Goal: Task Accomplishment & Management: Use online tool/utility

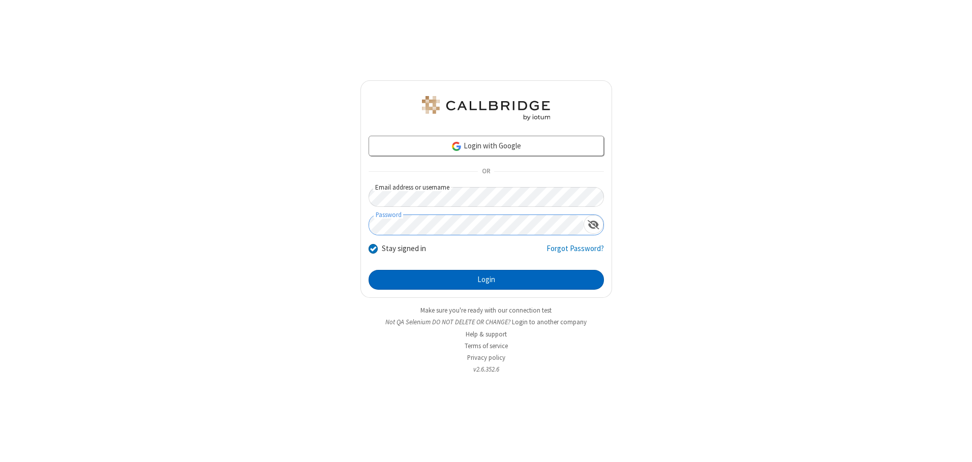
click at [486, 280] on button "Login" at bounding box center [486, 280] width 235 height 20
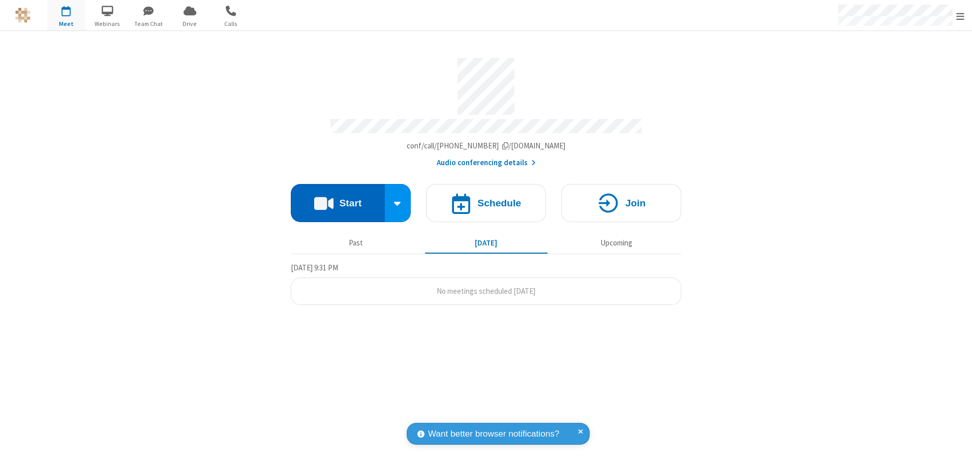
click at [338, 199] on button "Start" at bounding box center [338, 203] width 94 height 38
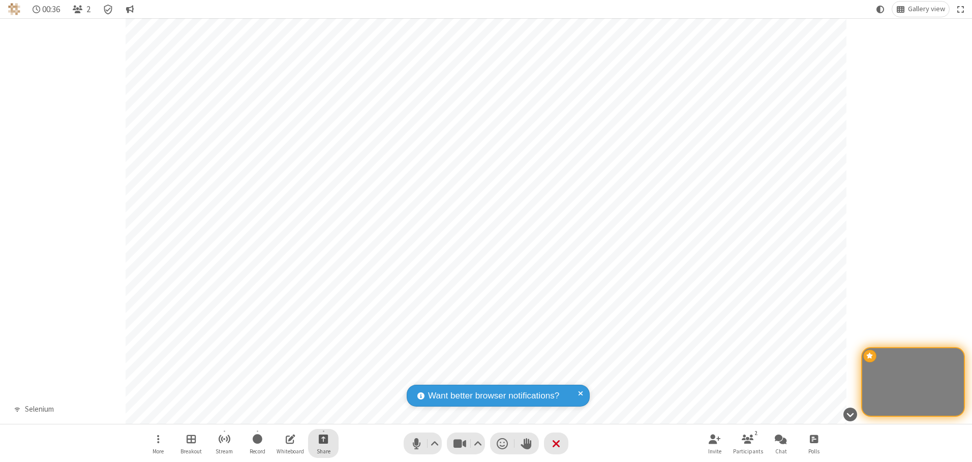
click at [323, 439] on span "Start sharing" at bounding box center [324, 439] width 10 height 13
click at [282, 414] on span "Share my screen" at bounding box center [283, 415] width 12 height 9
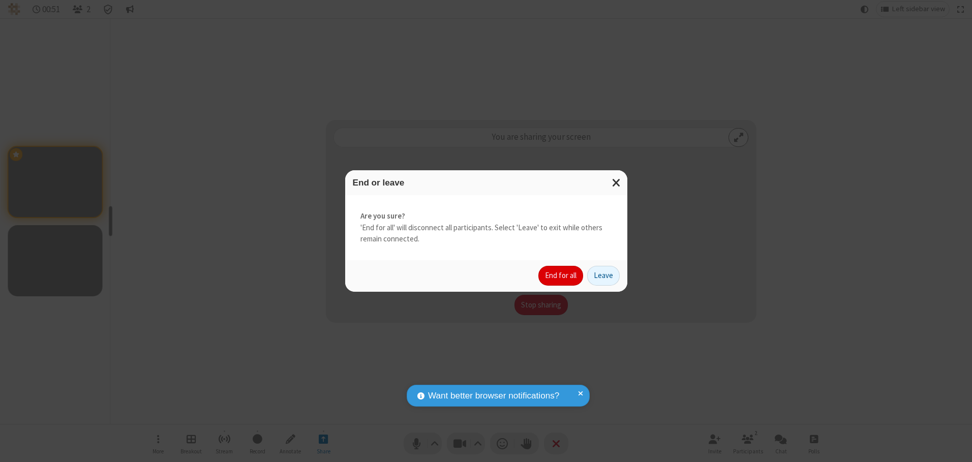
click at [561, 276] on button "End for all" at bounding box center [560, 276] width 45 height 20
